Goal: Register for event/course

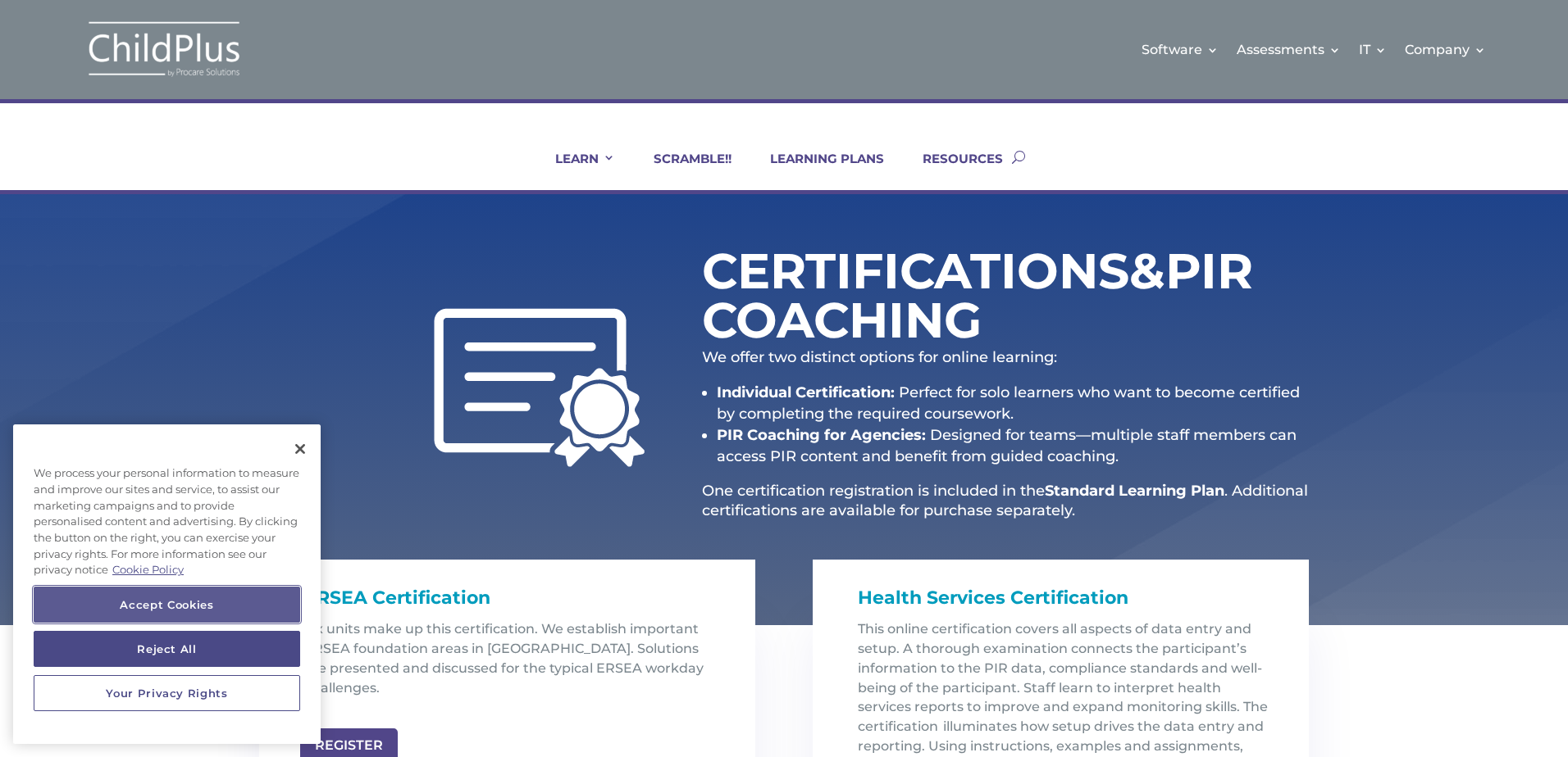
click at [201, 595] on button "Accept Cookies" at bounding box center [167, 605] width 267 height 36
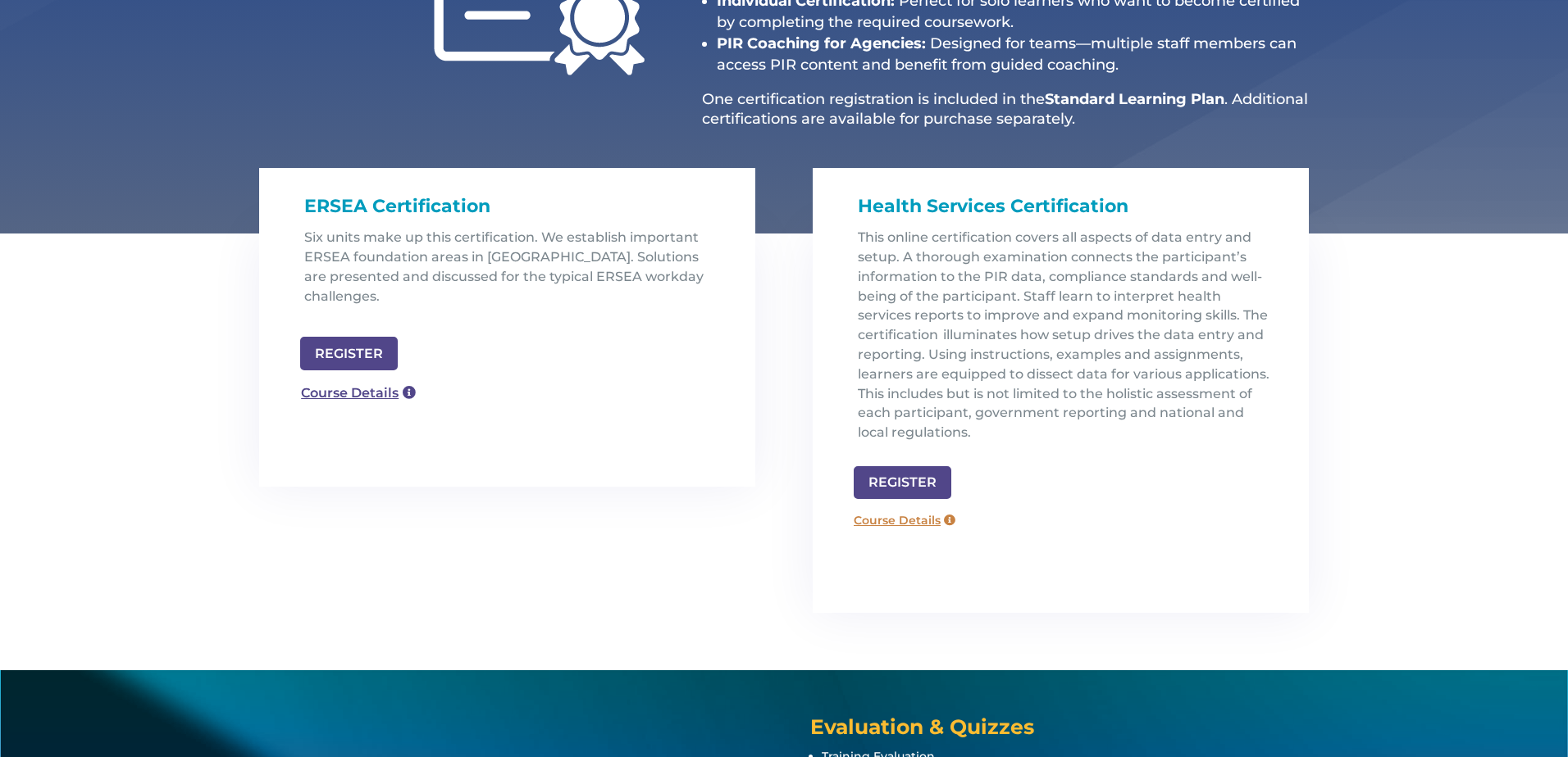
scroll to position [394, 0]
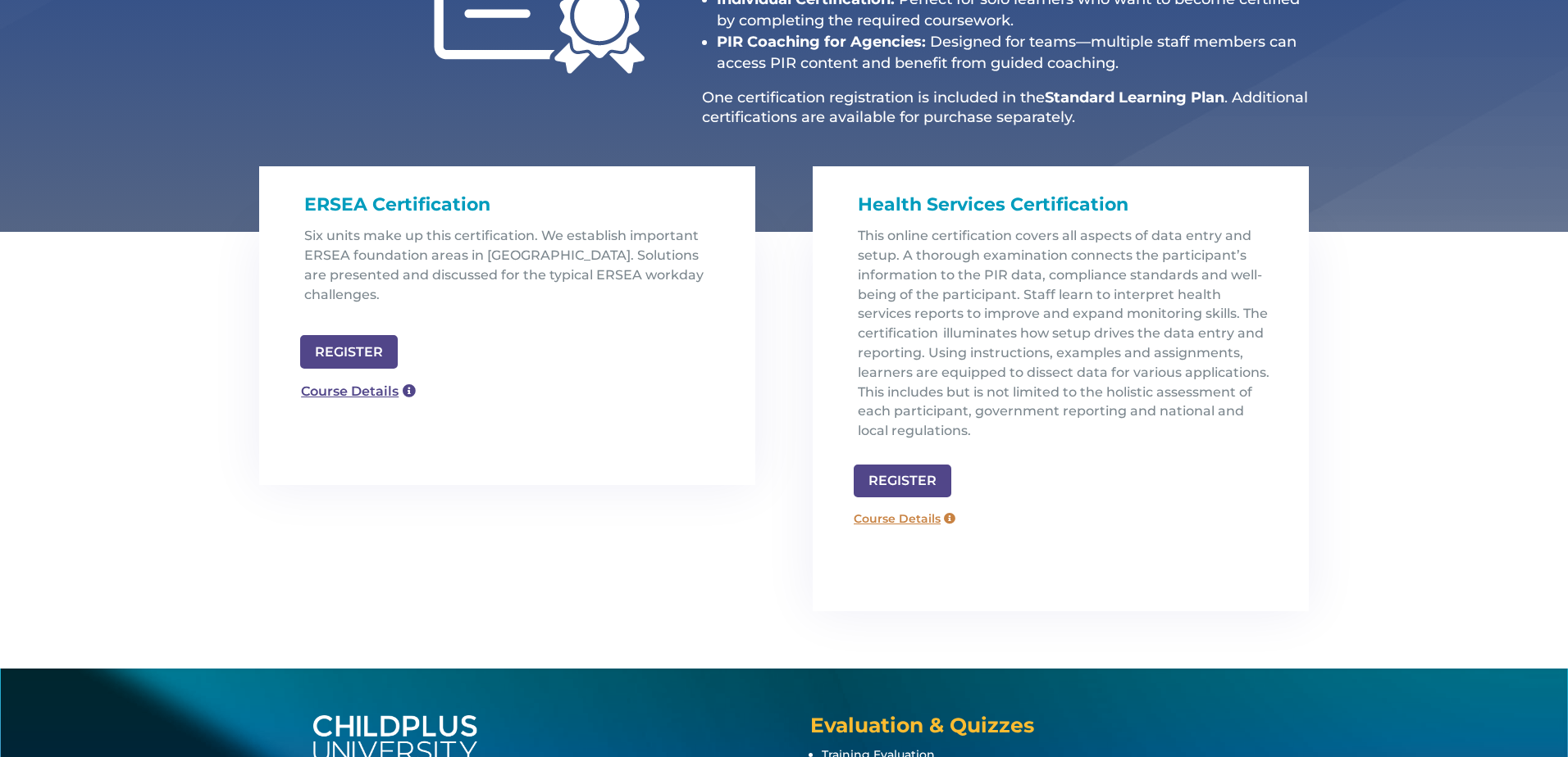
click at [922, 516] on link "Course Details" at bounding box center [904, 519] width 118 height 26
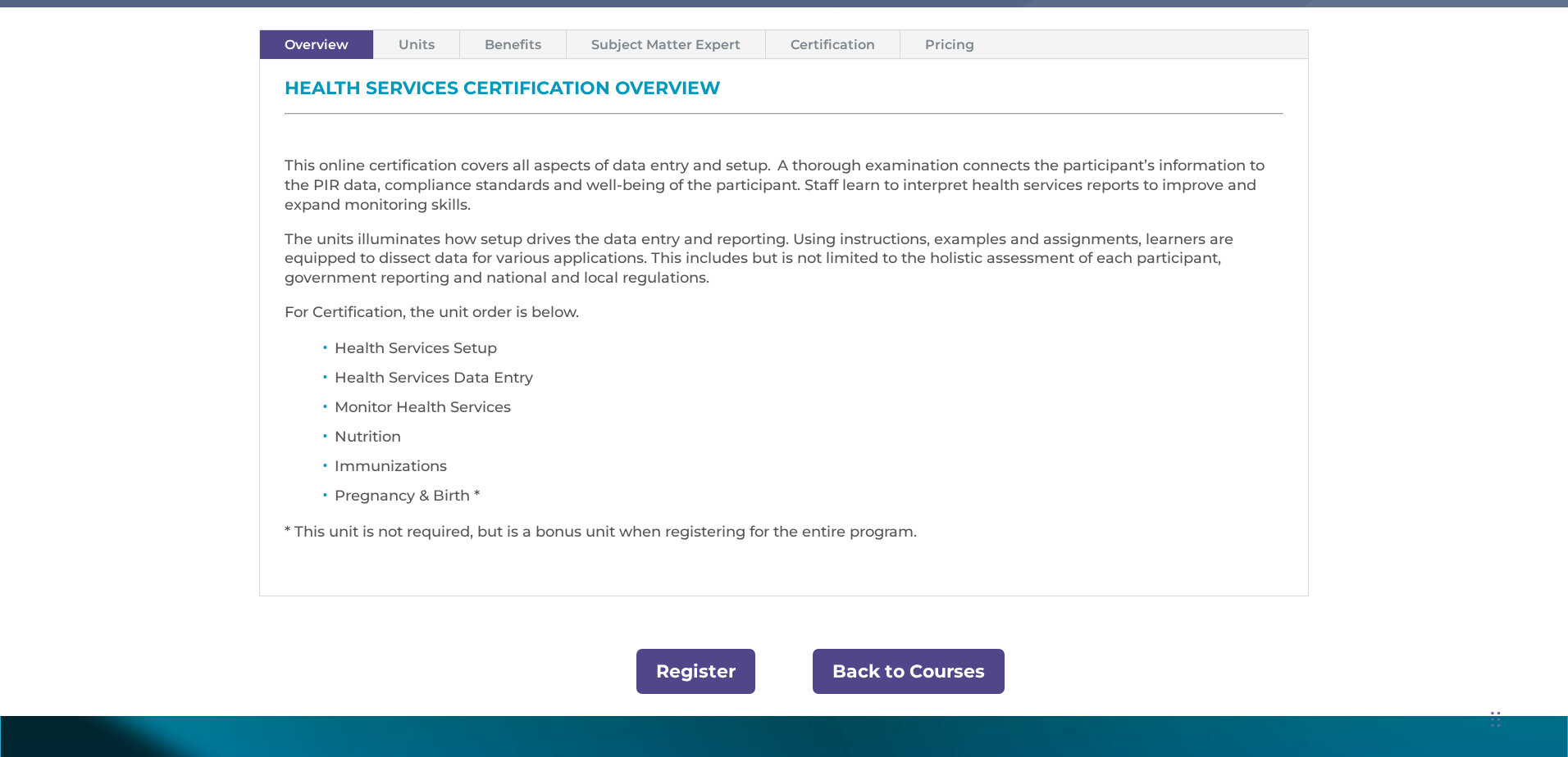
scroll to position [590, 0]
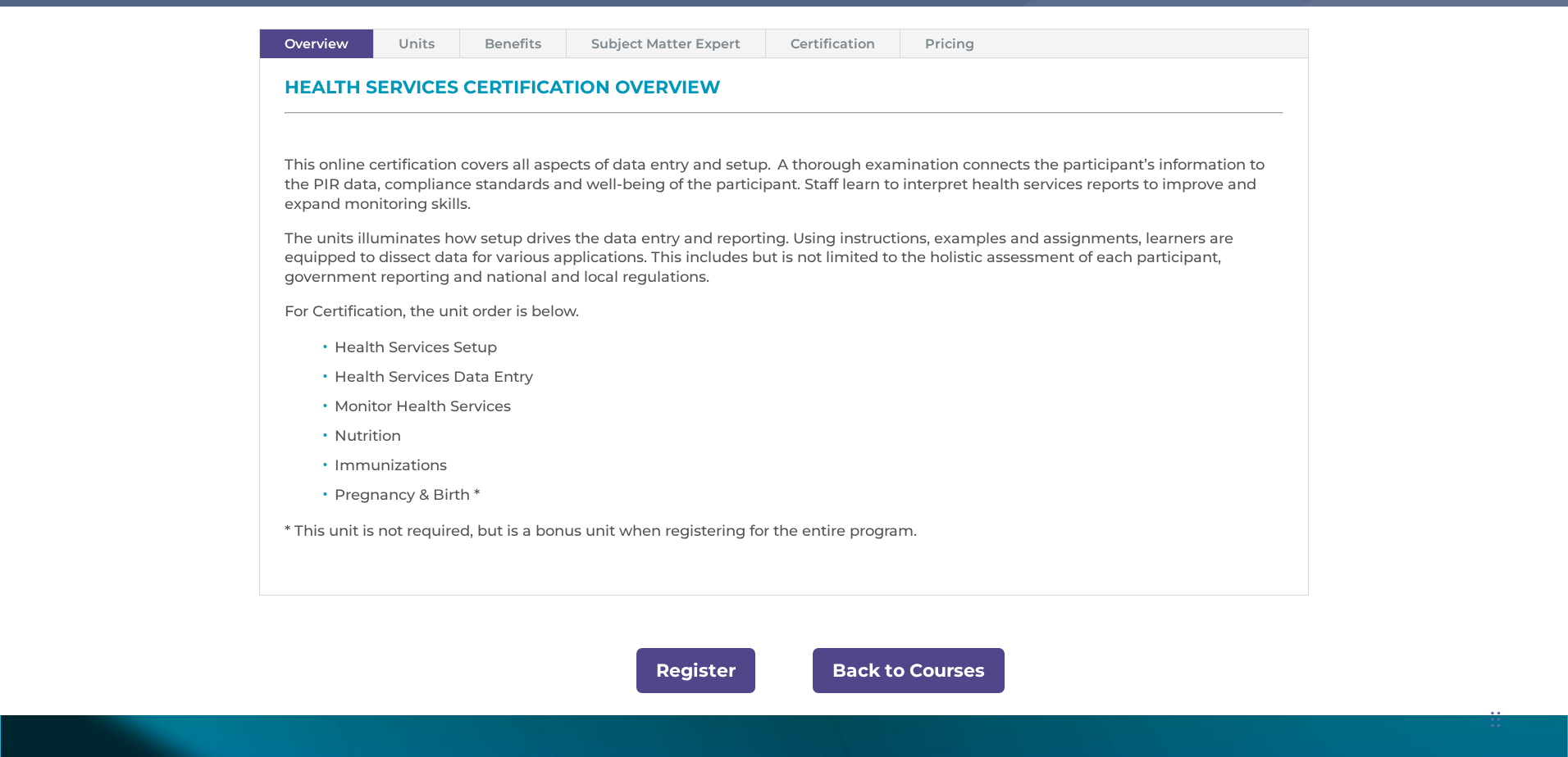
click at [405, 46] on link "Units" at bounding box center [416, 44] width 85 height 29
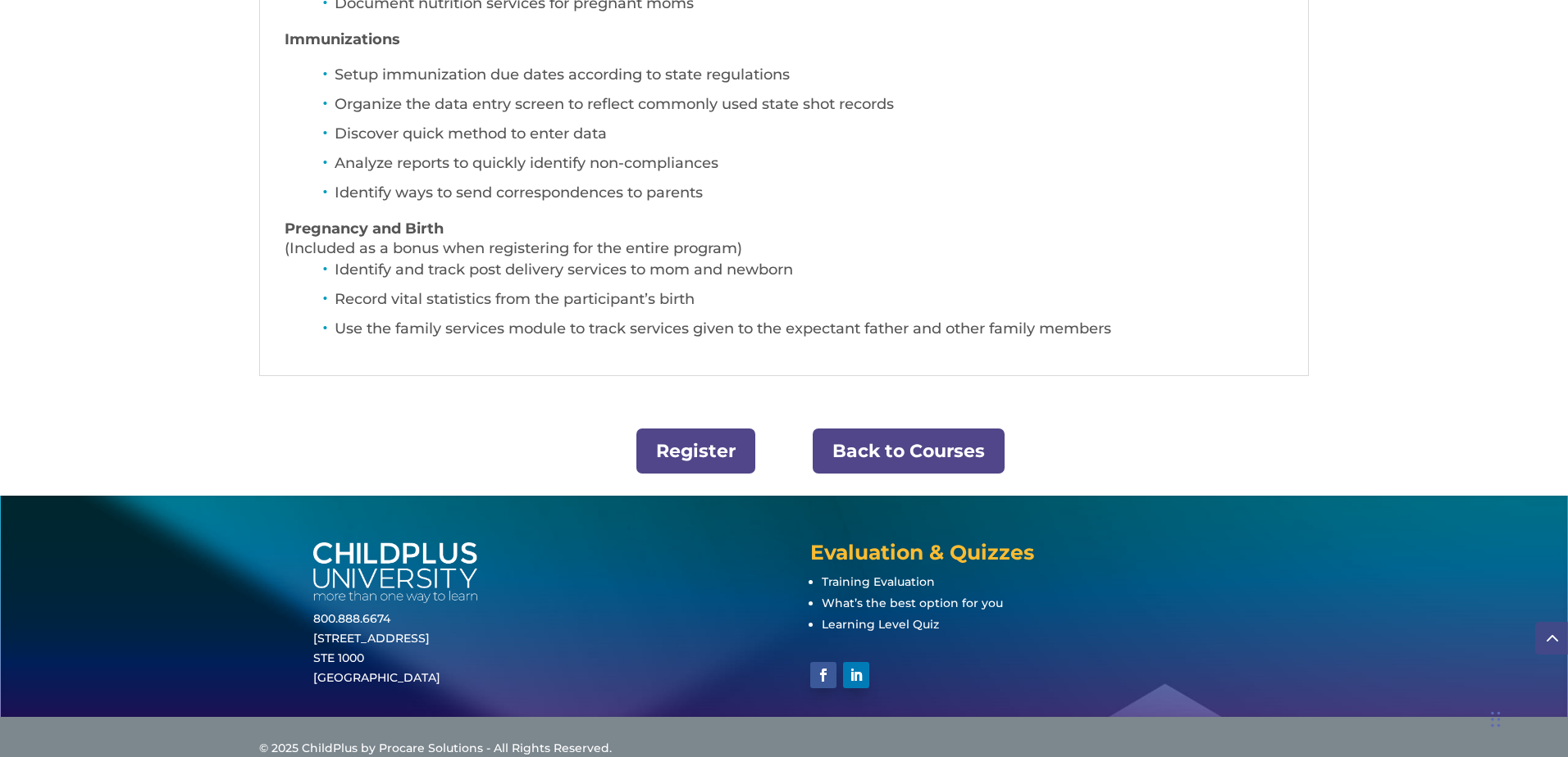
scroll to position [1312, 0]
click at [724, 452] on link "Register" at bounding box center [696, 450] width 119 height 45
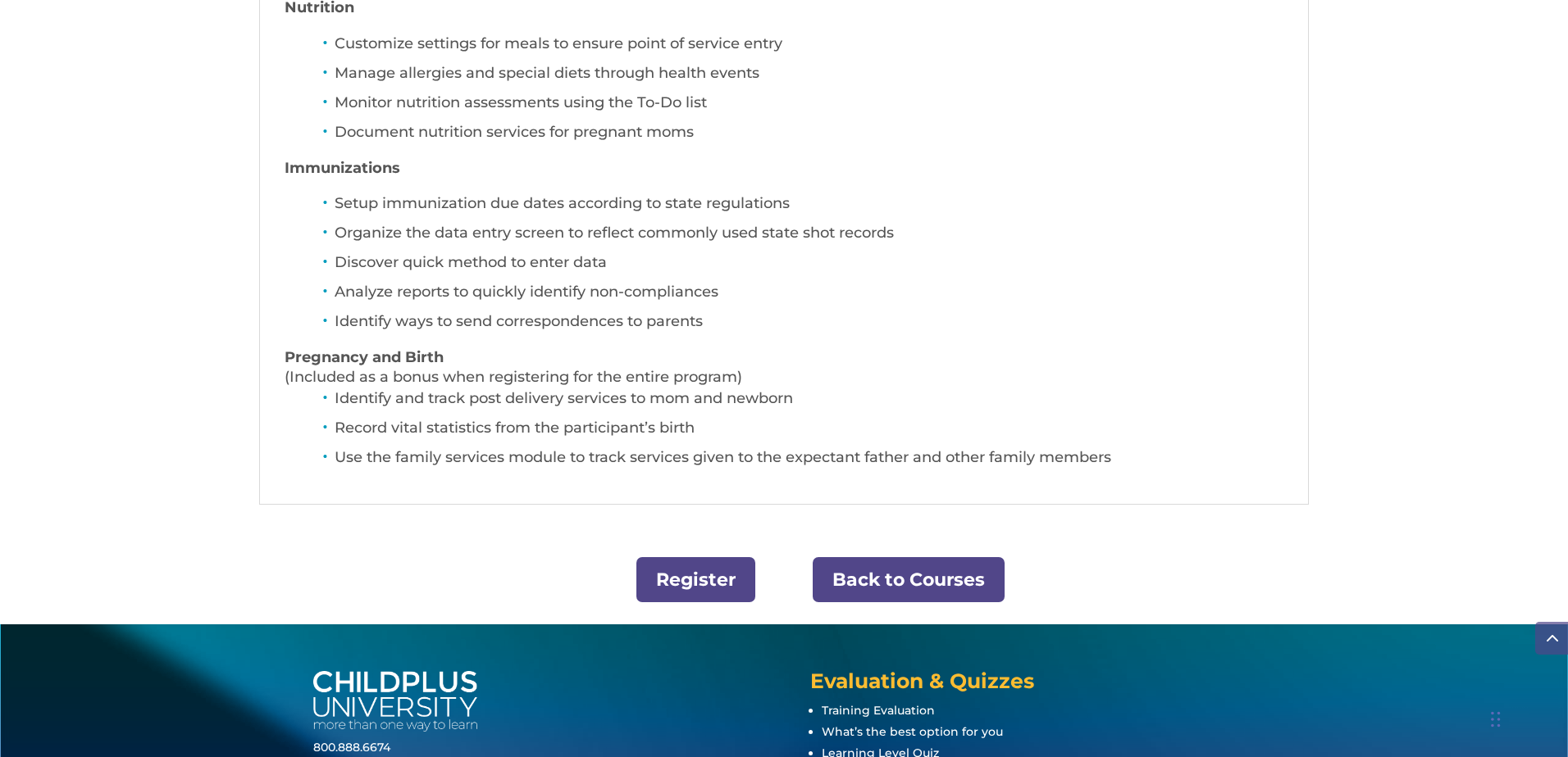
scroll to position [1180, 0]
